Goal: Transaction & Acquisition: Purchase product/service

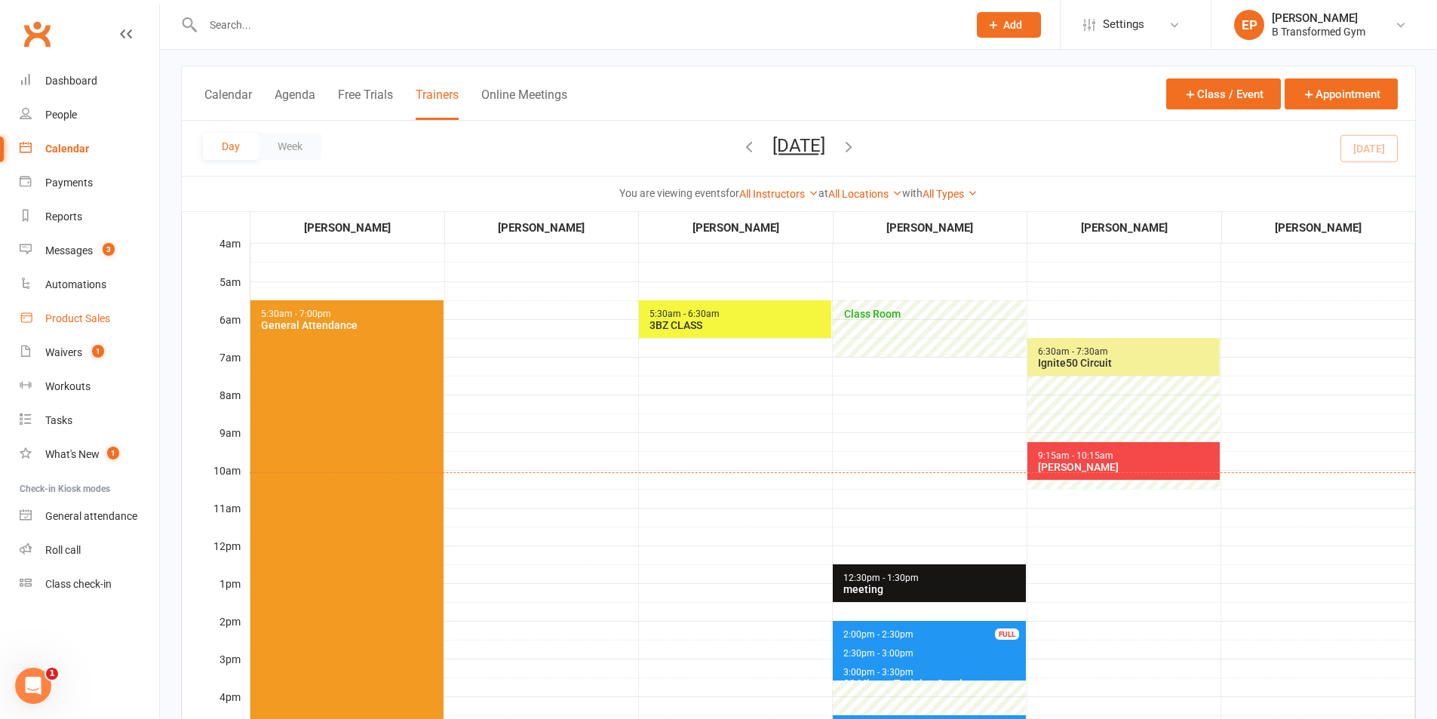
click at [50, 317] on div "Product Sales" at bounding box center [77, 318] width 65 height 12
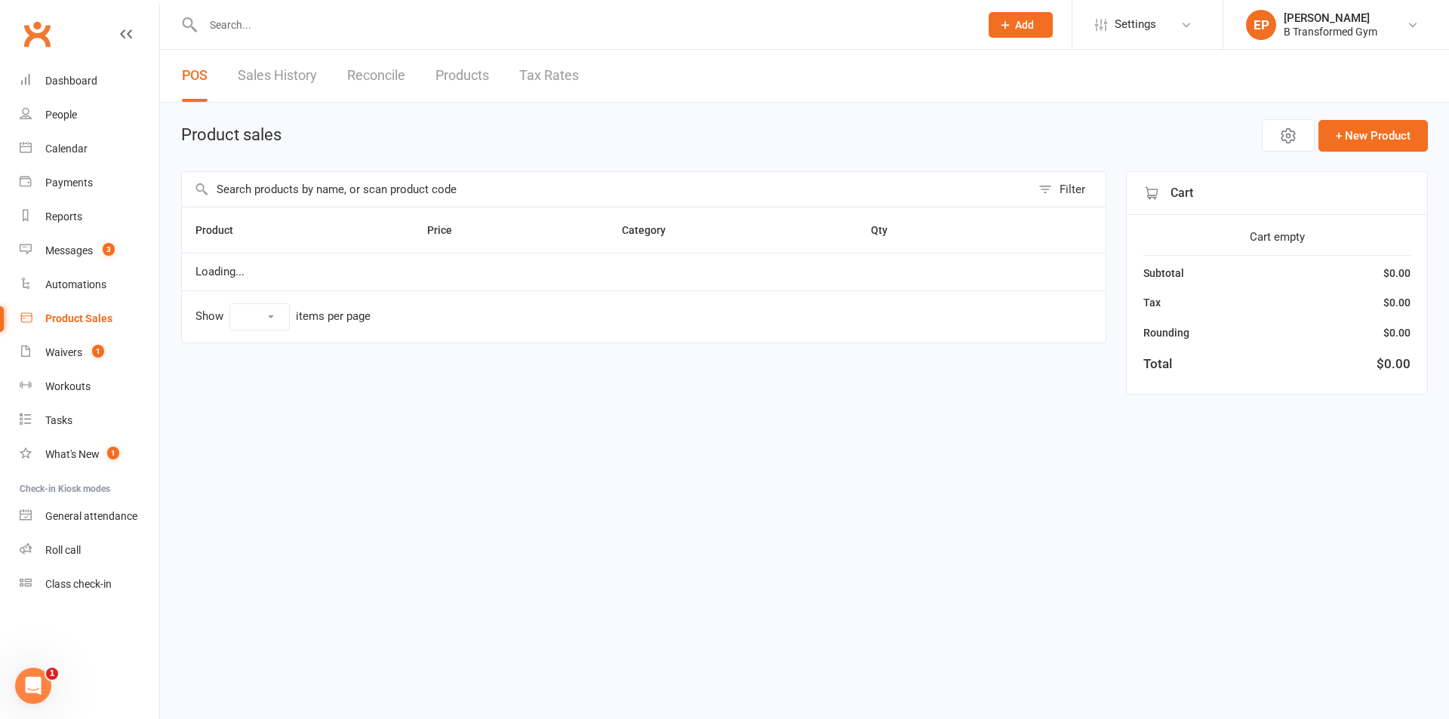
select select "10"
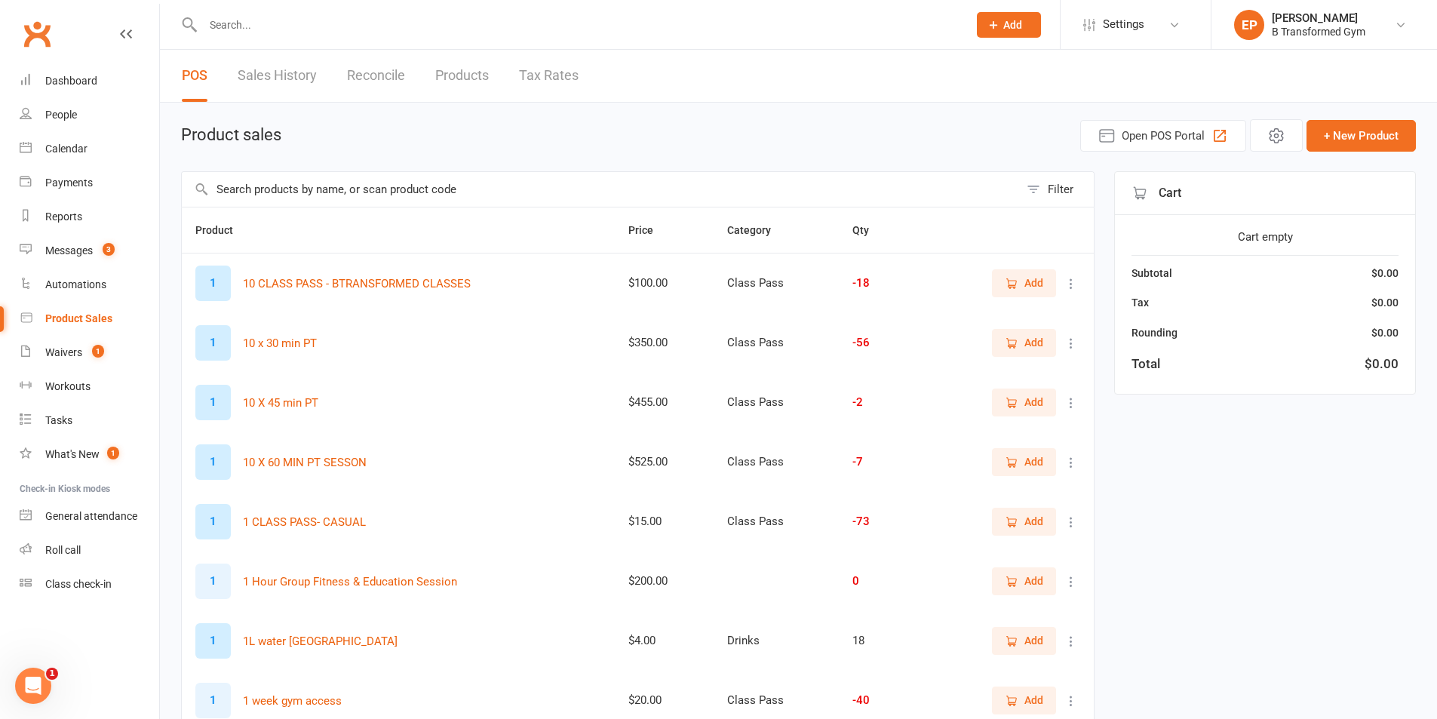
click at [339, 192] on input "text" at bounding box center [600, 189] width 837 height 35
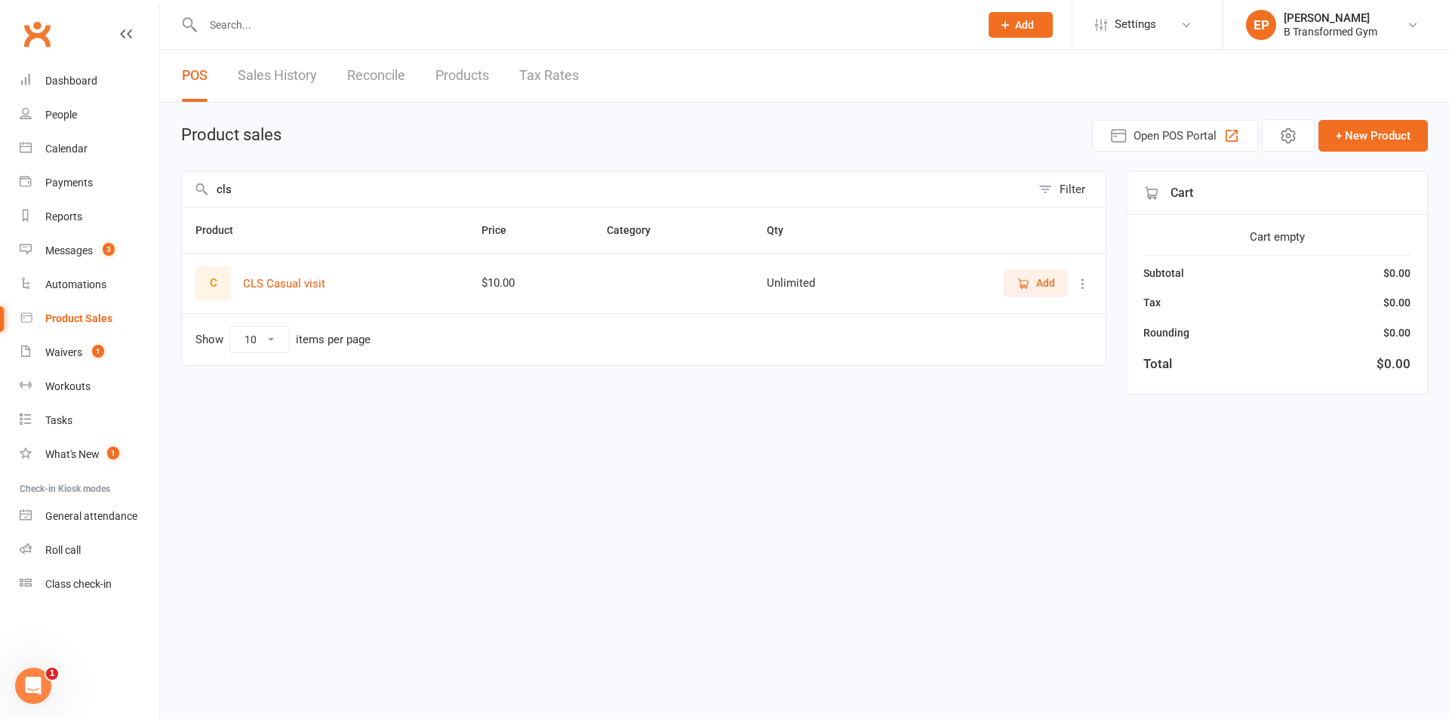
type input "cls"
click at [1029, 279] on icon "button" at bounding box center [1023, 284] width 14 height 14
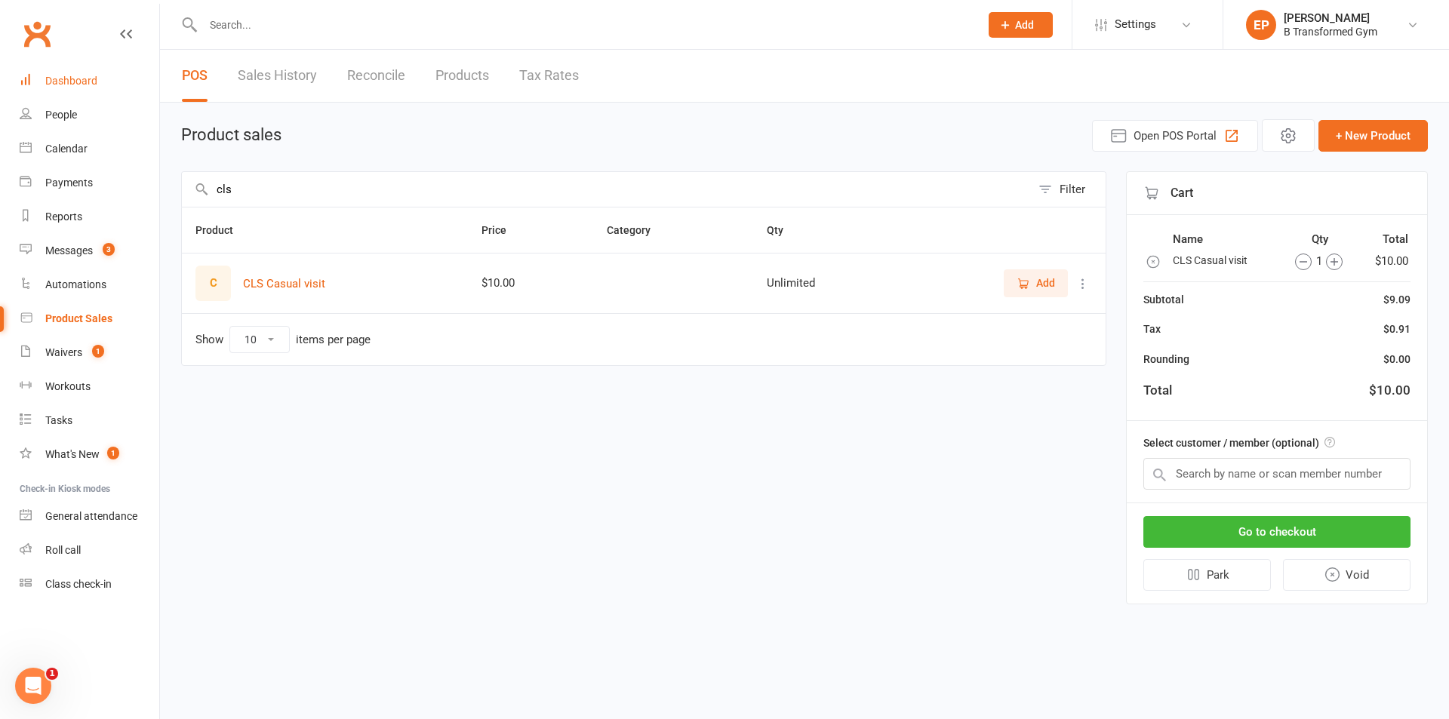
click at [81, 80] on div "Dashboard" at bounding box center [71, 81] width 52 height 12
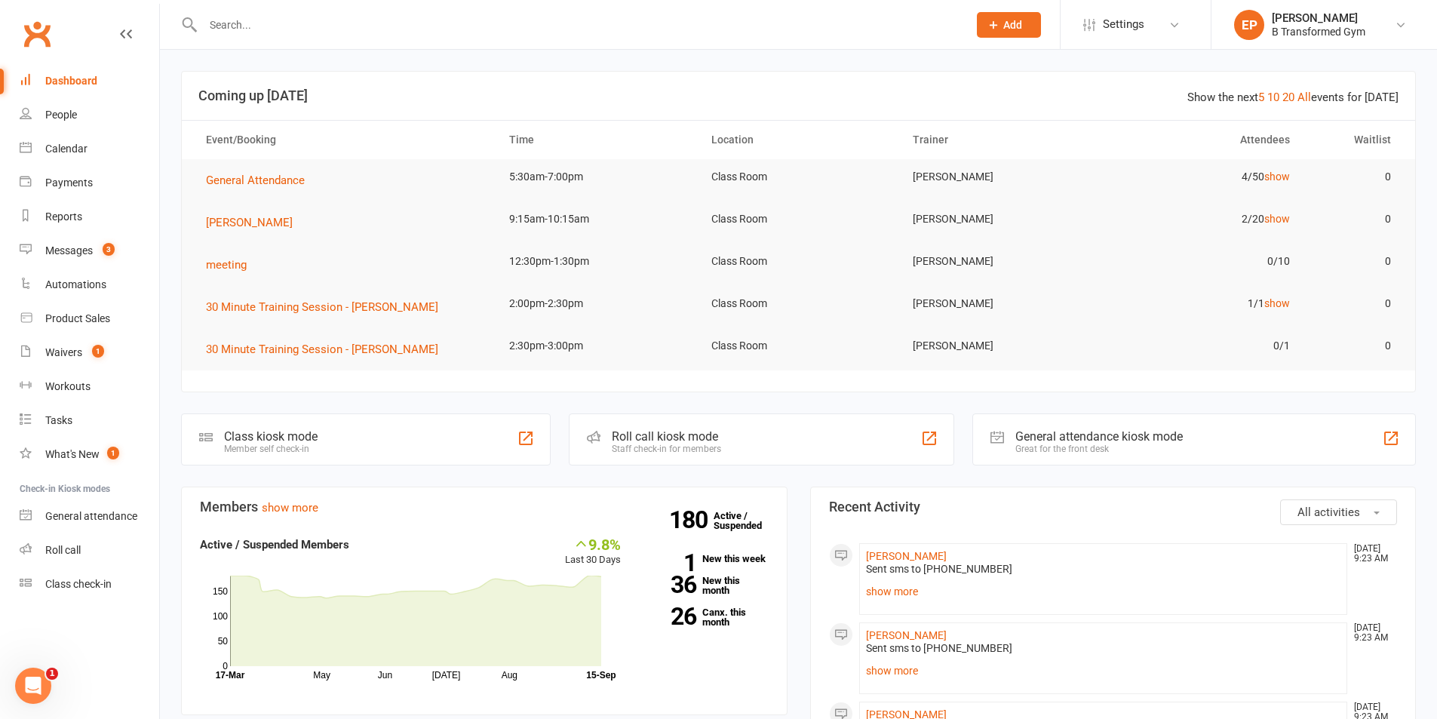
click at [78, 81] on div "Dashboard" at bounding box center [71, 81] width 52 height 12
click at [78, 83] on div "Dashboard" at bounding box center [71, 81] width 52 height 12
